Goal: Information Seeking & Learning: Learn about a topic

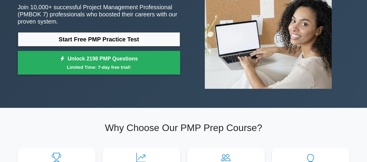
click at [105, 39] on link "Start Free PMP Practice Test" at bounding box center [99, 39] width 162 height 14
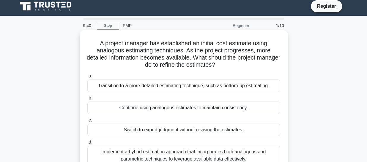
scroll to position [23, 0]
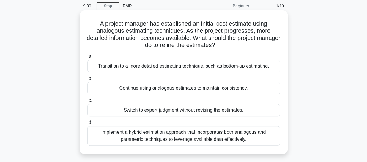
click at [156, 66] on div "Transition to a more detailed estimating technique, such as bottom-up estimatin…" at bounding box center [183, 66] width 193 height 12
click at [87, 58] on input "a. Transition to a more detailed estimating technique, such as bottom-up estima…" at bounding box center [87, 56] width 0 height 4
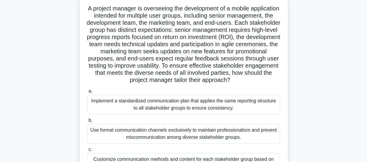
scroll to position [0, 0]
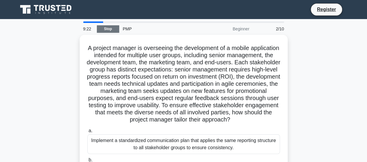
click at [101, 28] on link "Stop" at bounding box center [108, 28] width 22 height 7
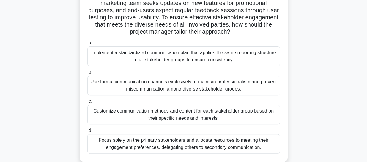
scroll to position [100, 0]
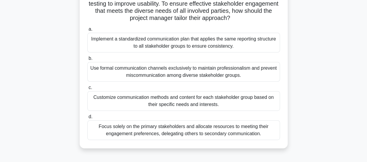
click at [171, 108] on div "Customize communication methods and content for each stakeholder group based on…" at bounding box center [183, 101] width 193 height 20
click at [87, 89] on input "c. Customize communication methods and content for each stakeholder group based…" at bounding box center [87, 88] width 0 height 4
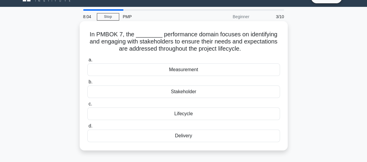
scroll to position [12, 0]
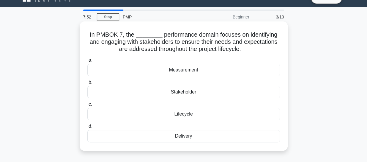
click at [178, 91] on div "Stakeholder" at bounding box center [183, 92] width 193 height 12
click at [87, 84] on input "b. Stakeholder" at bounding box center [87, 82] width 0 height 4
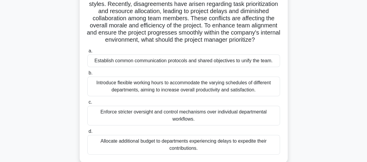
scroll to position [90, 0]
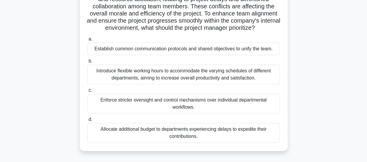
click at [164, 55] on div "Establish common communication protocols and shared objectives to unify the tea…" at bounding box center [183, 48] width 193 height 12
click at [87, 41] on input "a. Establish common communication protocols and shared objectives to unify the …" at bounding box center [87, 39] width 0 height 4
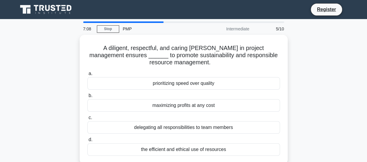
scroll to position [0, 0]
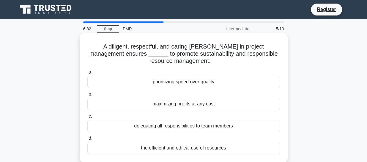
click at [149, 127] on div "delegating all responsibilities to team members" at bounding box center [183, 125] width 193 height 12
click at [87, 118] on input "c. delegating all responsibilities to team members" at bounding box center [87, 116] width 0 height 4
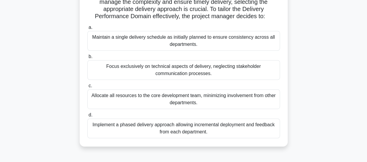
scroll to position [107, 0]
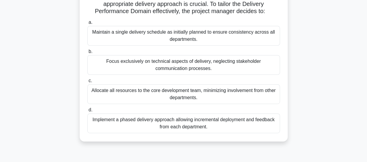
click at [144, 42] on div "Maintain a single delivery schedule as initially planned to ensure consistency …" at bounding box center [183, 36] width 193 height 20
click at [87, 24] on input "a. Maintain a single delivery schedule as initially planned to ensure consisten…" at bounding box center [87, 23] width 0 height 4
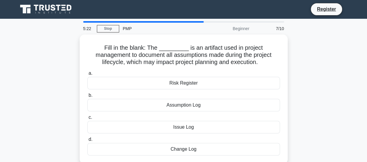
scroll to position [0, 0]
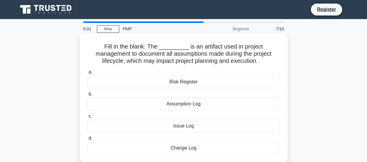
click at [189, 105] on div "Assumption Log" at bounding box center [183, 103] width 193 height 12
click at [87, 96] on input "b. Assumption Log" at bounding box center [87, 94] width 0 height 4
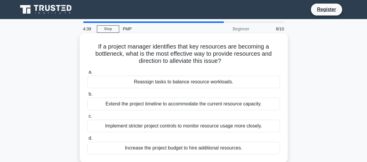
click at [177, 83] on div "Reassign tasks to balance resource workloads." at bounding box center [183, 81] width 193 height 12
click at [87, 74] on input "a. Reassign tasks to balance resource workloads." at bounding box center [87, 72] width 0 height 4
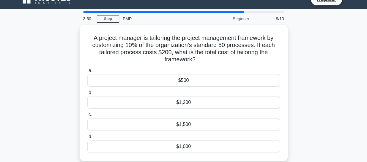
scroll to position [25, 0]
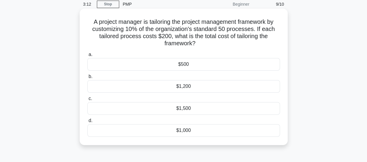
click at [184, 66] on div "$500" at bounding box center [183, 64] width 193 height 12
click at [87, 56] on input "a. $500" at bounding box center [87, 55] width 0 height 4
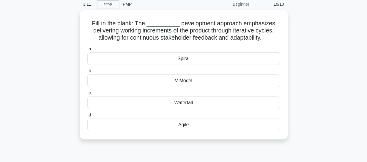
scroll to position [0, 0]
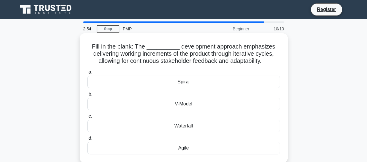
click at [185, 146] on div "Agile" at bounding box center [183, 147] width 193 height 12
click at [87, 140] on input "d. Agile" at bounding box center [87, 138] width 0 height 4
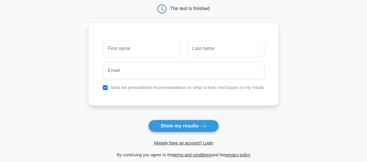
scroll to position [61, 0]
click at [130, 46] on input "text" at bounding box center [141, 46] width 77 height 17
type input "Adel"
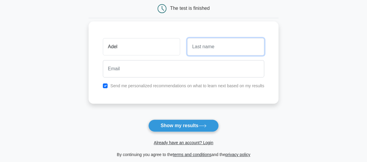
click at [202, 43] on input "text" at bounding box center [225, 46] width 77 height 17
type input "Merdassi"
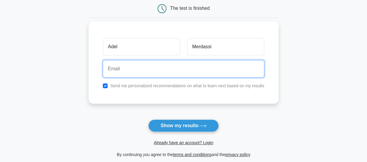
click at [204, 67] on input "email" at bounding box center [183, 68] width 161 height 17
type input "Mems.inst@gmail.com"
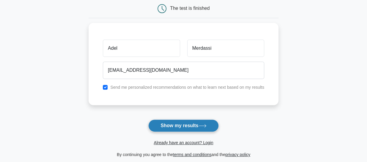
click at [179, 126] on button "Show my results" at bounding box center [183, 125] width 70 height 12
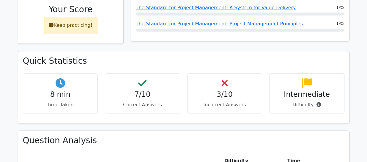
scroll to position [289, 0]
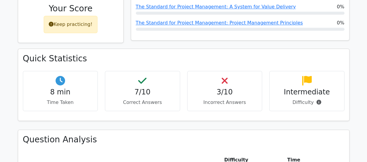
click at [225, 76] on icon at bounding box center [225, 81] width 6 height 10
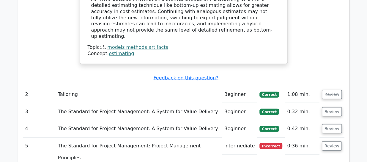
scroll to position [646, 0]
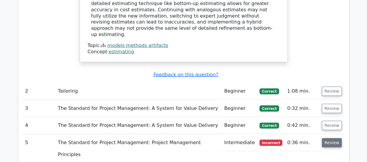
click at [328, 138] on button "Review" at bounding box center [332, 142] width 20 height 9
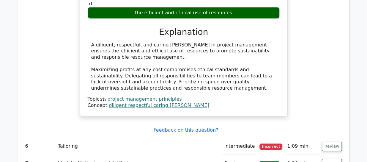
scroll to position [901, 0]
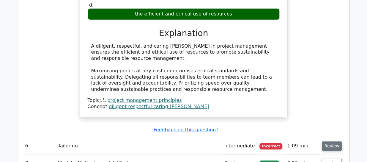
click at [327, 141] on button "Review" at bounding box center [332, 145] width 20 height 9
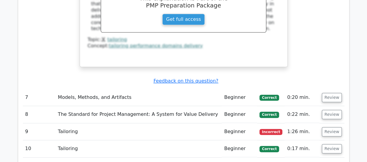
scroll to position [1291, 0]
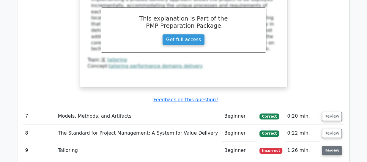
click at [333, 146] on button "Review" at bounding box center [332, 150] width 20 height 9
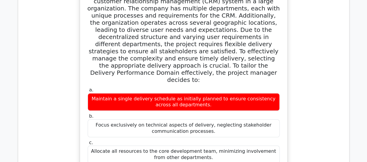
scroll to position [1116, 0]
